Goal: Task Accomplishment & Management: Use online tool/utility

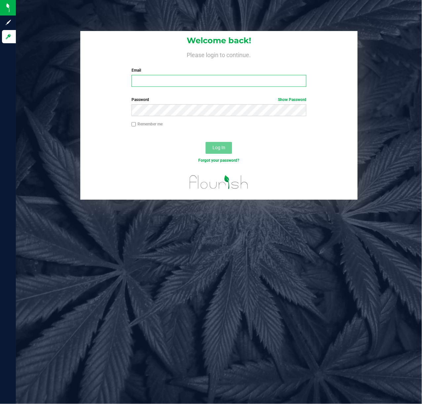
click at [196, 84] on input "Email" at bounding box center [218, 81] width 175 height 12
type input "[EMAIL_ADDRESS][DOMAIN_NAME]"
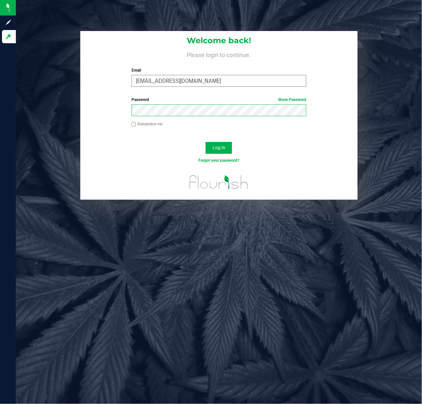
click at [205, 142] on button "Log In" at bounding box center [218, 148] width 26 height 12
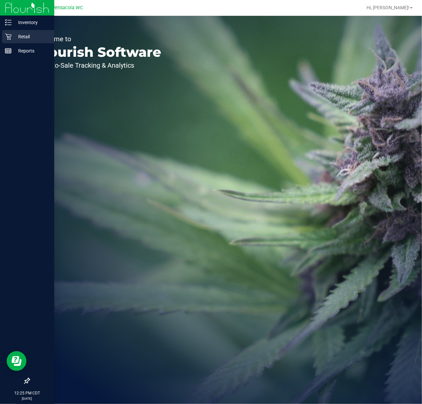
click at [9, 36] on icon at bounding box center [8, 36] width 7 height 7
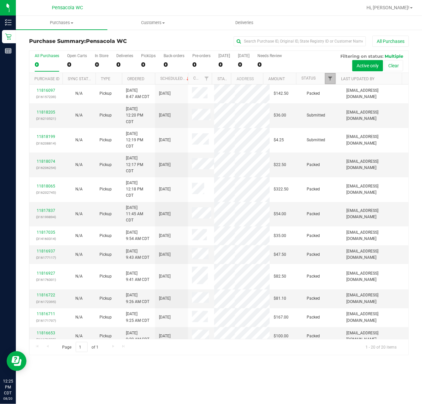
click at [331, 78] on span "Filter" at bounding box center [329, 78] width 5 height 5
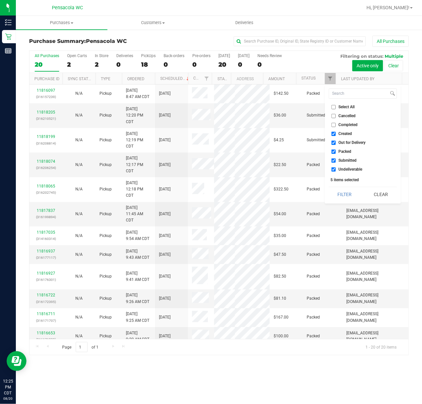
click at [336, 107] on label "Select All" at bounding box center [342, 107] width 23 height 4
click at [335, 107] on input "Select All" at bounding box center [333, 107] width 4 height 4
checkbox input "true"
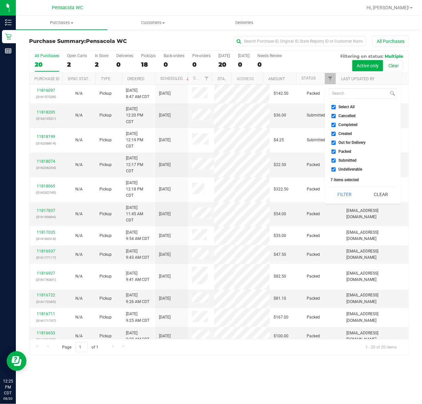
click at [336, 107] on label "Select All" at bounding box center [342, 107] width 23 height 4
click at [335, 107] on input "Select All" at bounding box center [333, 107] width 4 height 4
checkbox input "false"
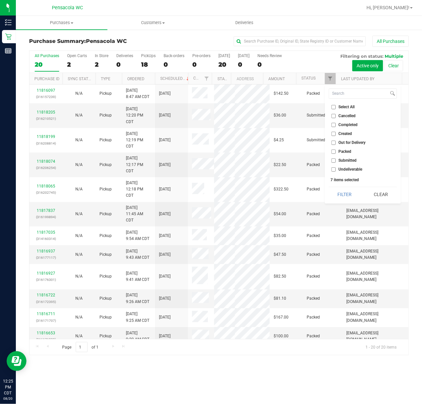
checkbox input "false"
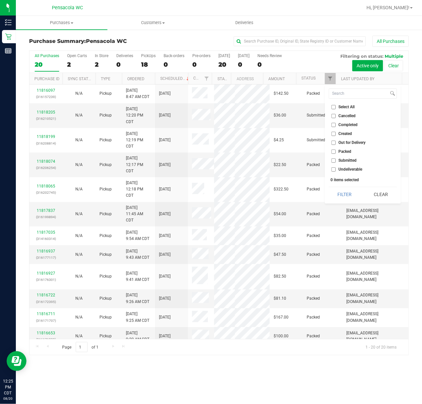
click at [342, 161] on span "Submitted" at bounding box center [347, 160] width 18 height 4
click at [335, 161] on input "Submitted" at bounding box center [333, 160] width 4 height 4
checkbox input "true"
click at [345, 192] on button "Filter" at bounding box center [344, 194] width 32 height 15
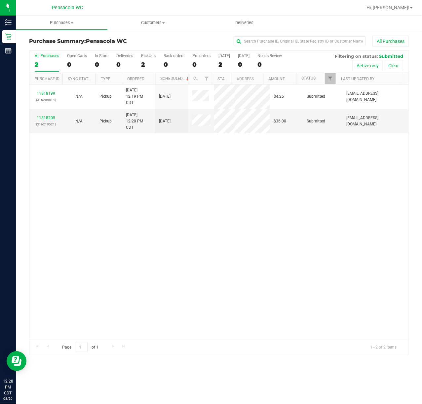
click at [87, 244] on div "11818199 (316208814) N/A Pickup [DATE] 12:19 PM CDT 8/20/2025 $4.25 Submitted […" at bounding box center [218, 212] width 379 height 255
click at [87, 243] on div "11818199 (316208814) N/A Pickup [DATE] 12:19 PM CDT 8/20/2025 $4.25 Submitted […" at bounding box center [218, 212] width 379 height 255
